Goal: Check status: Check status

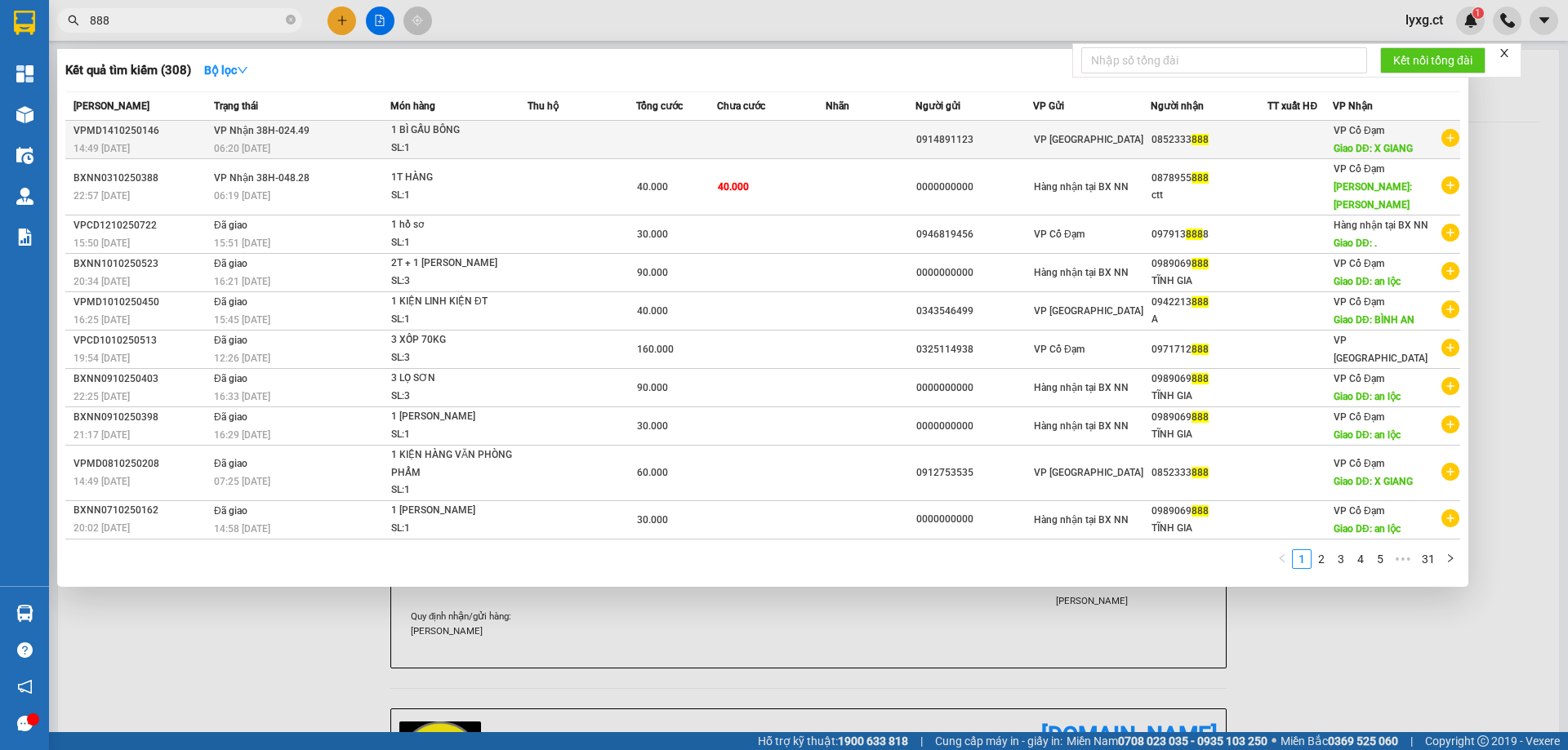
type input "888"
click at [806, 139] on td at bounding box center [771, 140] width 108 height 39
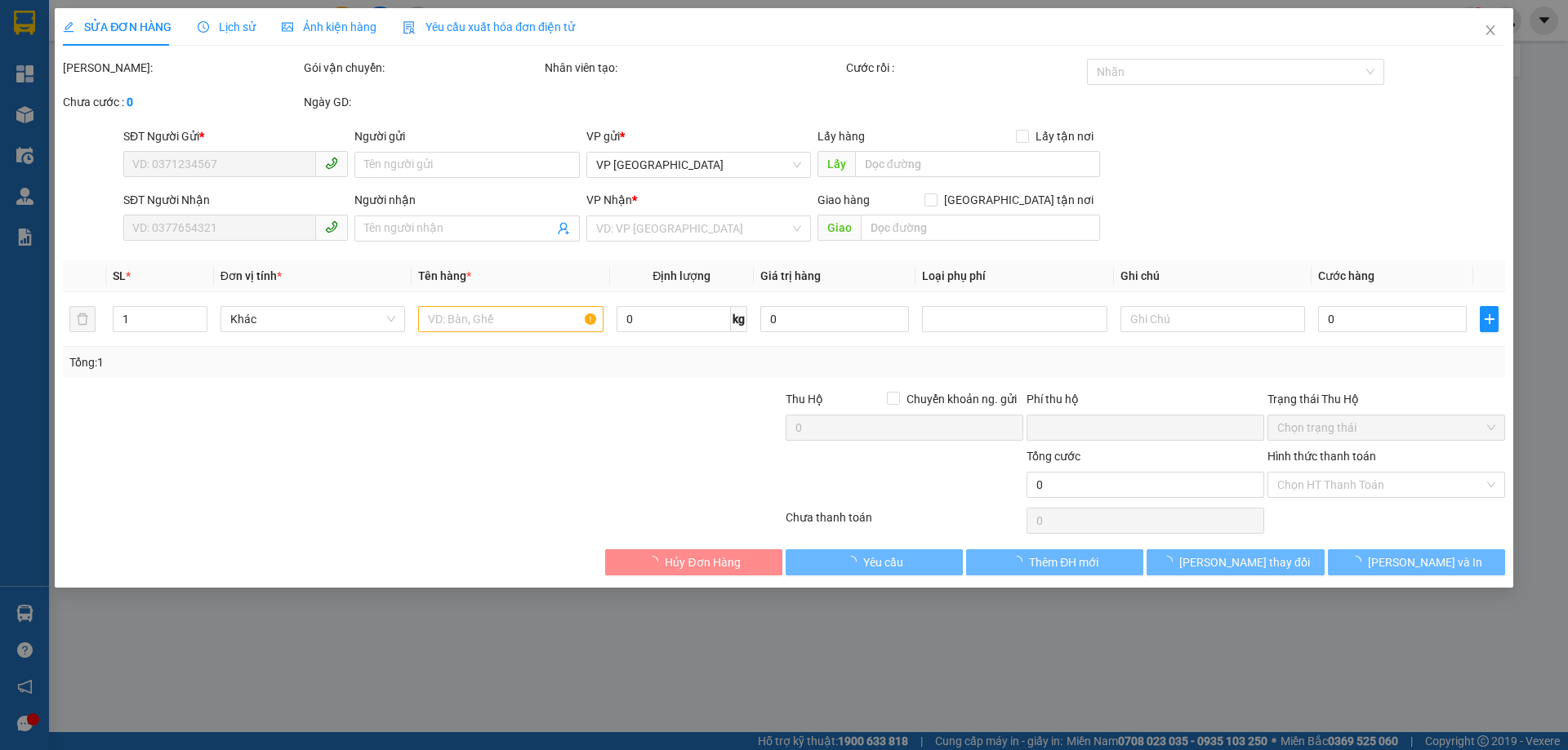
type input "0914891123"
type input "0852333888"
type input "X GIANG"
type input "0"
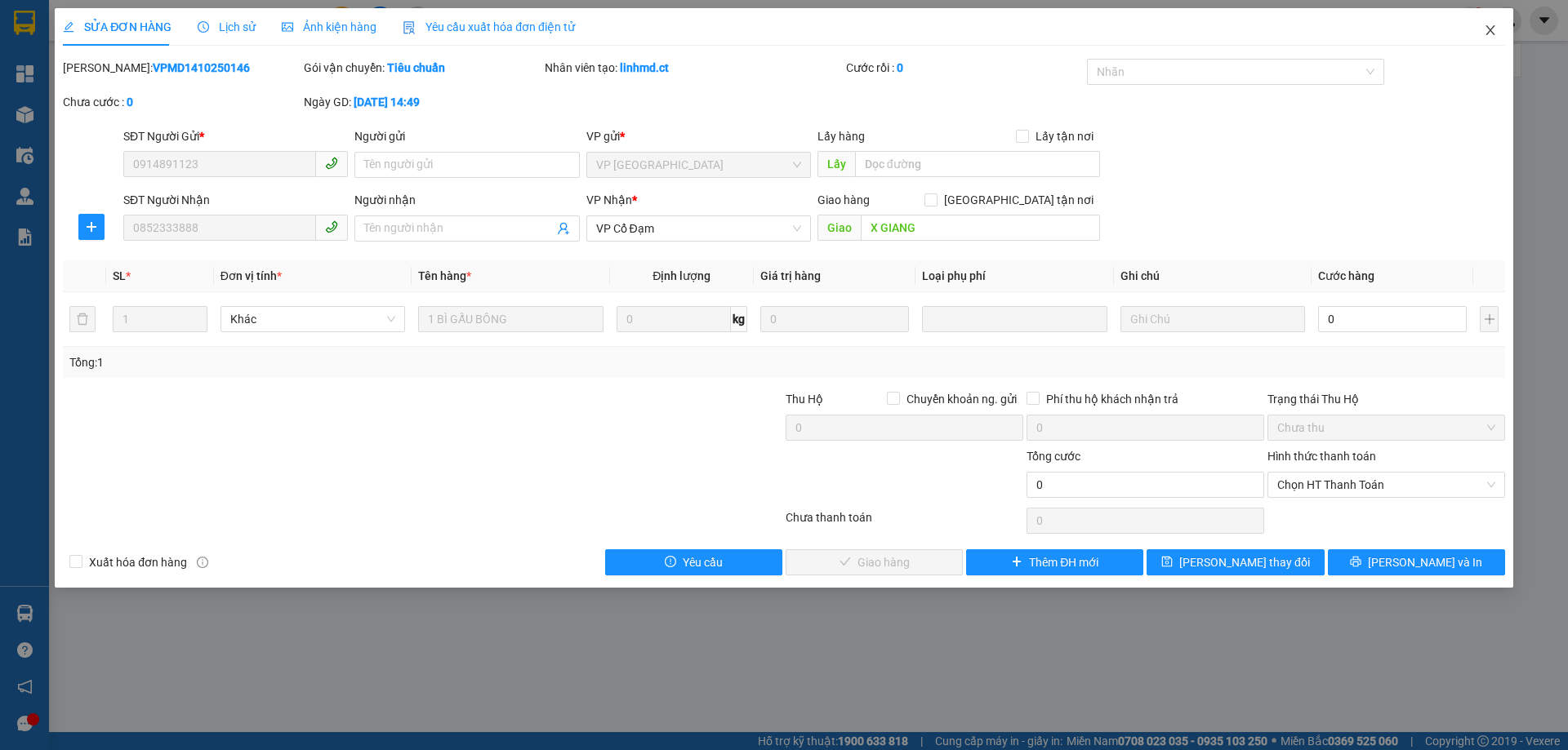
click at [1494, 32] on icon "close" at bounding box center [1490, 30] width 13 height 13
